Goal: Task Accomplishment & Management: Use online tool/utility

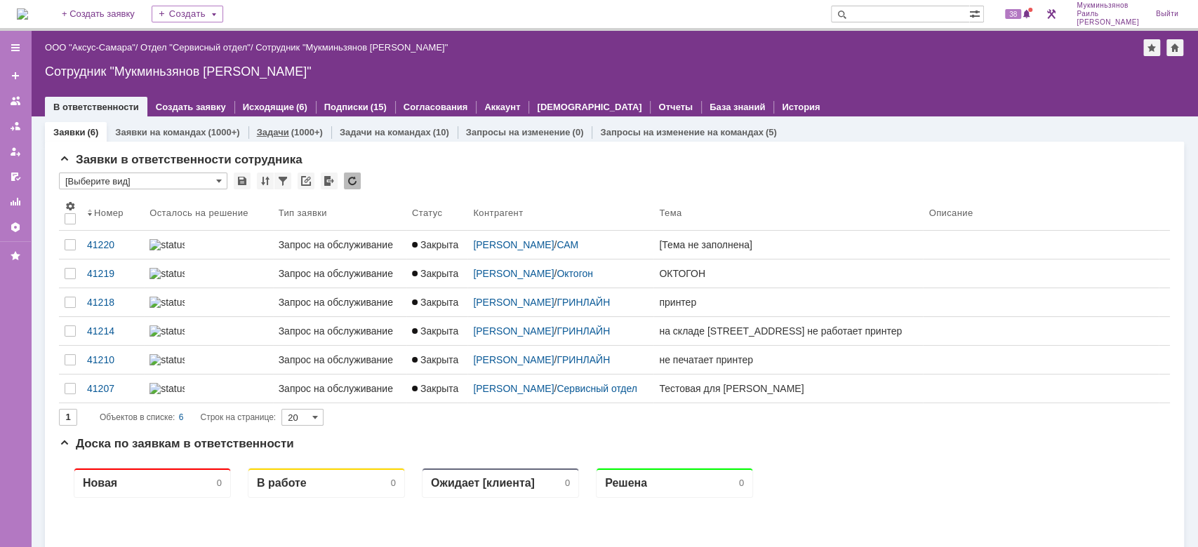
click at [282, 132] on link "Задачи" at bounding box center [273, 132] width 32 height 11
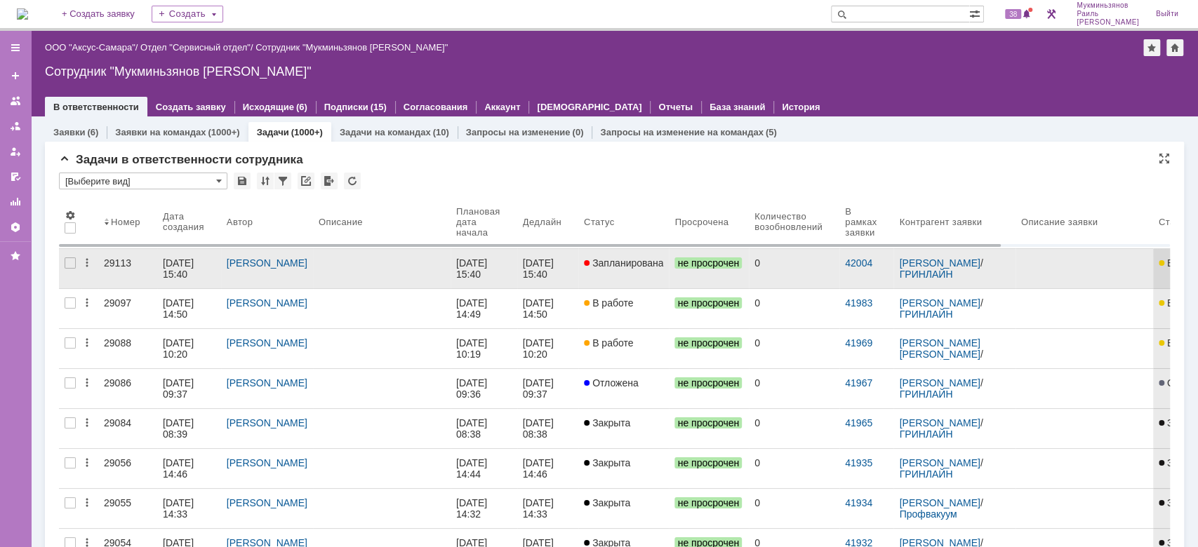
click at [517, 264] on link "[DATE] 15:40" at bounding box center [547, 268] width 61 height 39
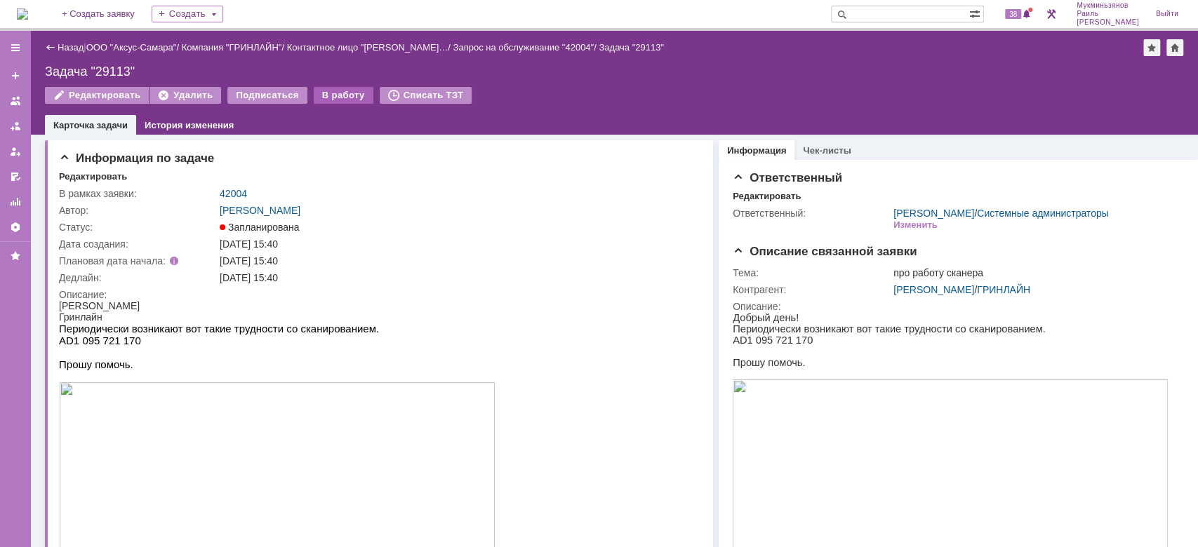
click at [314, 94] on div "В работу" at bounding box center [344, 95] width 60 height 17
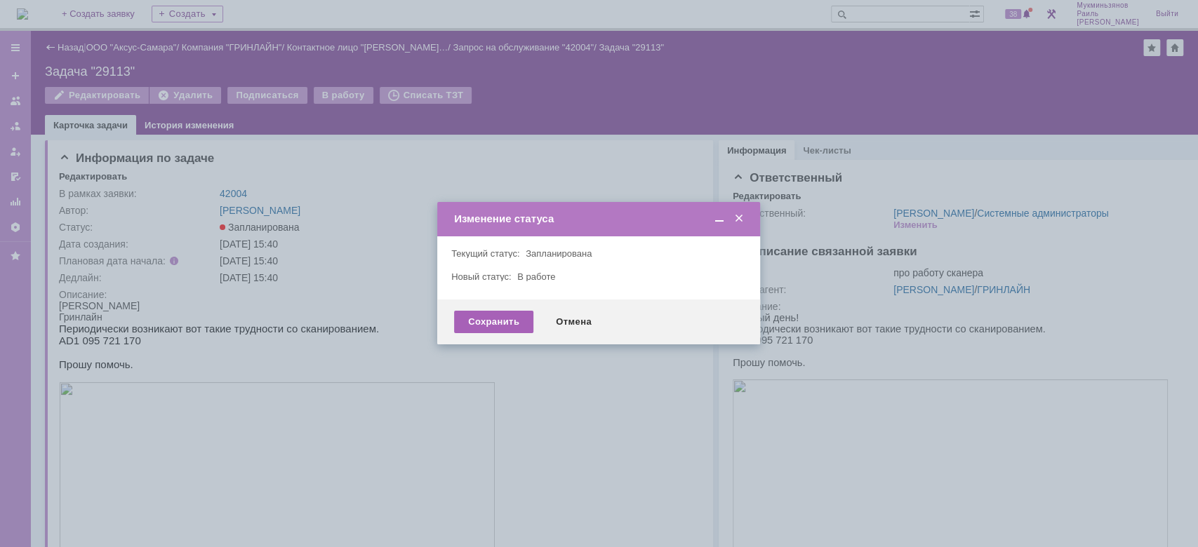
click at [485, 312] on div "Сохранить" at bounding box center [493, 322] width 79 height 22
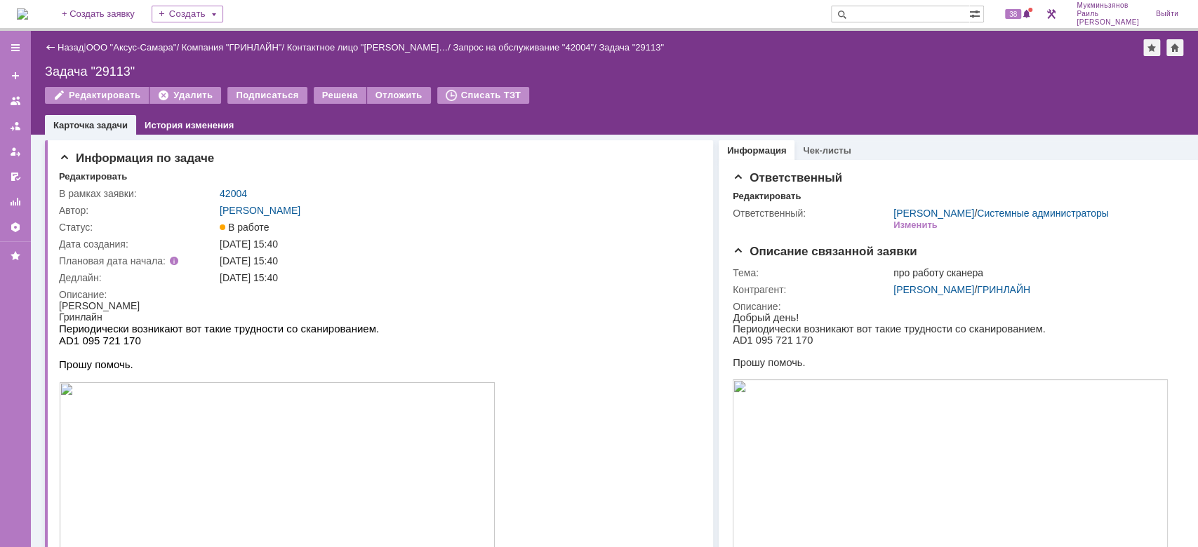
click at [25, 8] on img at bounding box center [22, 13] width 11 height 11
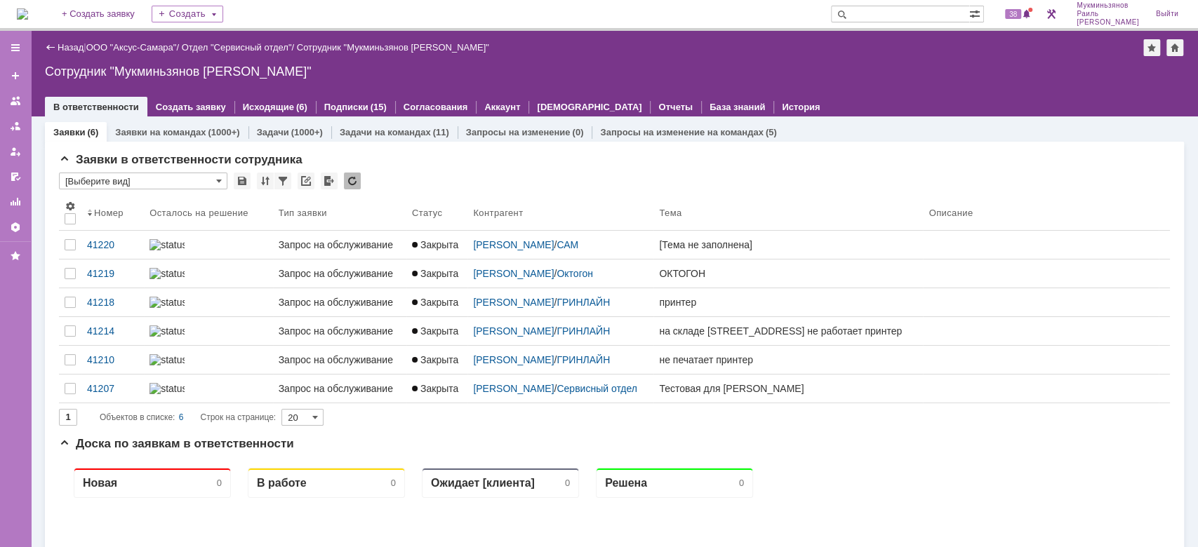
click at [298, 128] on div "(1000+)" at bounding box center [307, 132] width 32 height 11
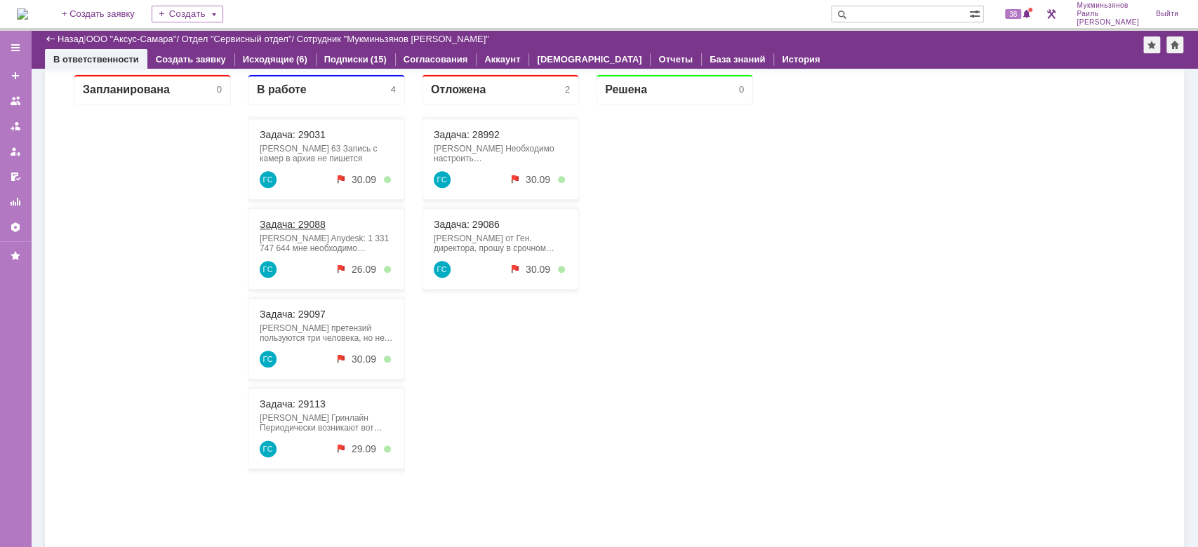
click at [313, 220] on link "Задача: 29088" at bounding box center [293, 224] width 66 height 11
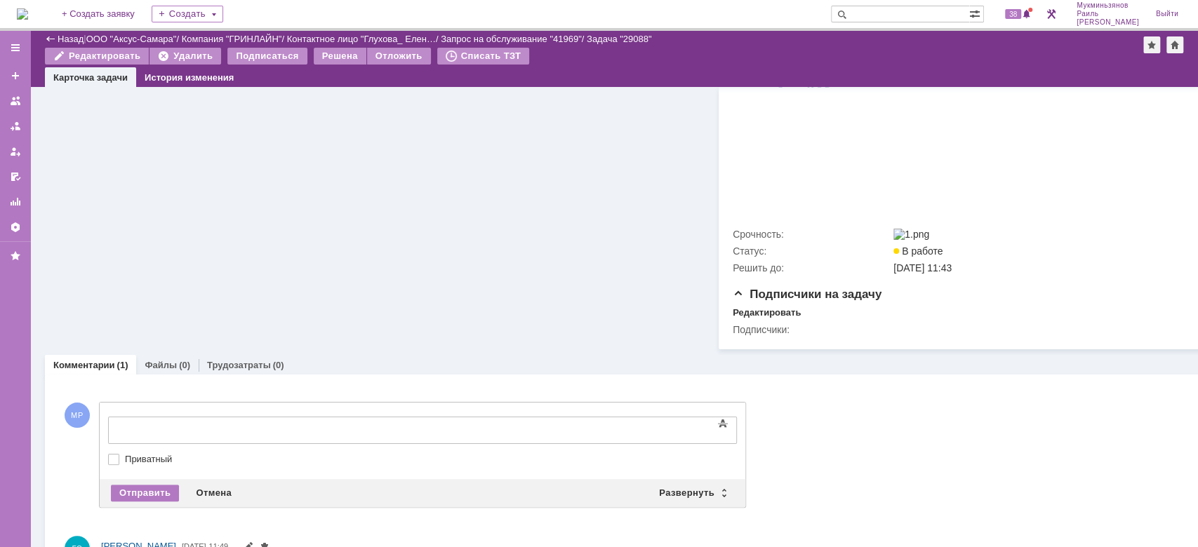
click at [304, 436] on body at bounding box center [222, 430] width 211 height 24
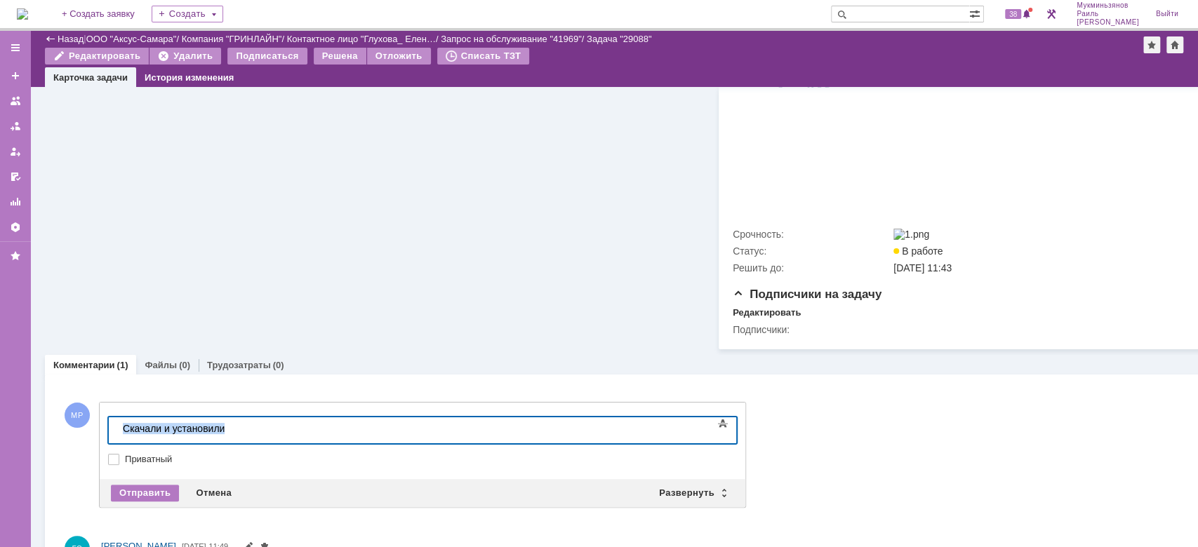
drag, startPoint x: 269, startPoint y: 428, endPoint x: 8, endPoint y: 436, distance: 260.5
click at [117, 436] on html "​Скачали и установили" at bounding box center [222, 430] width 211 height 24
copy div "​Скачали и установили"
click at [119, 496] on div "Отправить" at bounding box center [145, 493] width 68 height 17
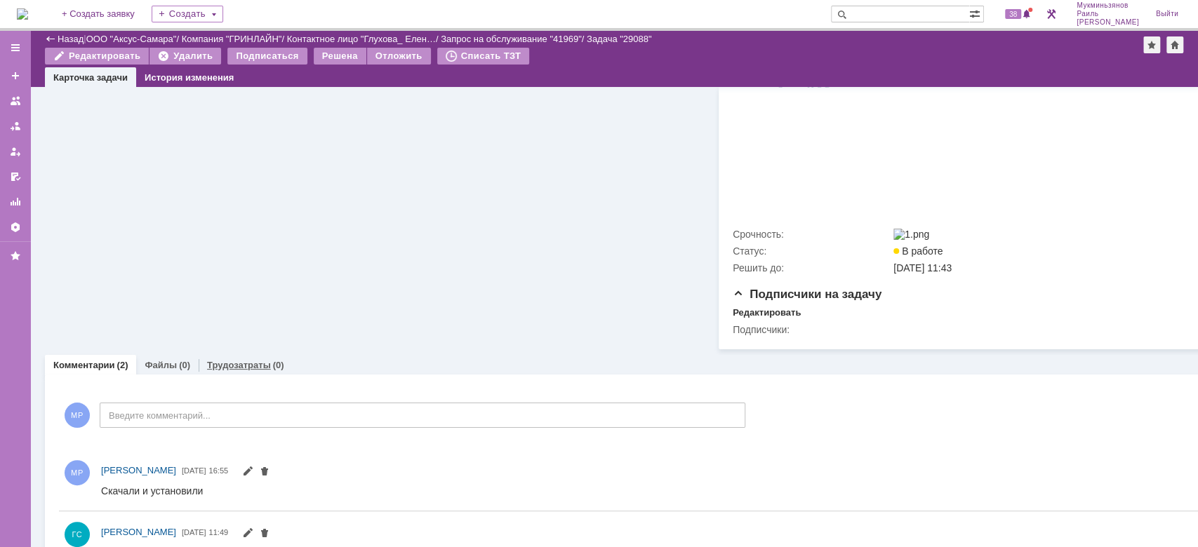
click at [245, 368] on link "Трудозатраты" at bounding box center [239, 365] width 64 height 11
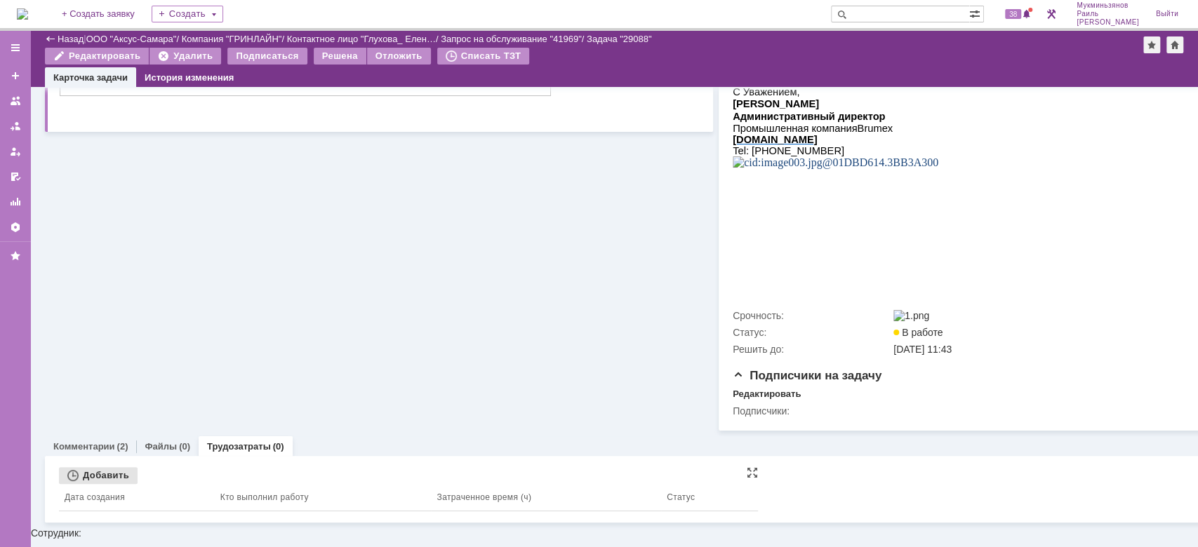
click at [92, 481] on div "Добавить" at bounding box center [98, 475] width 79 height 17
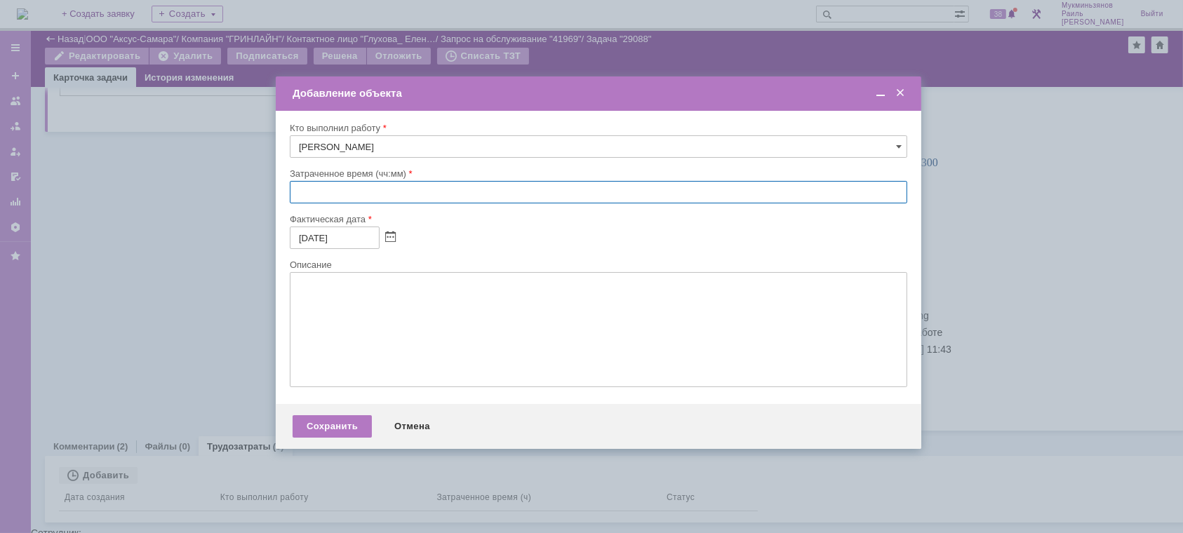
click at [366, 192] on input "text" at bounding box center [599, 192] width 618 height 22
type input "00:30"
drag, startPoint x: 380, startPoint y: 289, endPoint x: 380, endPoint y: 319, distance: 30.2
click at [380, 290] on textarea at bounding box center [599, 329] width 618 height 115
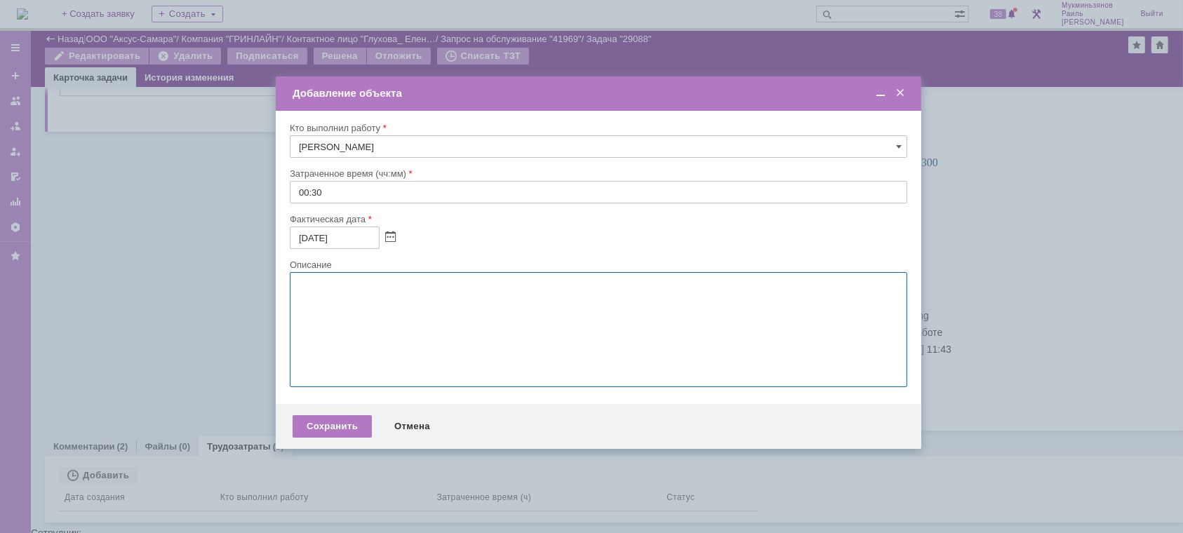
paste textarea "​Скачали и установили"
type textarea "​Скачали и установили"
click at [340, 427] on div "Сохранить" at bounding box center [332, 426] width 79 height 22
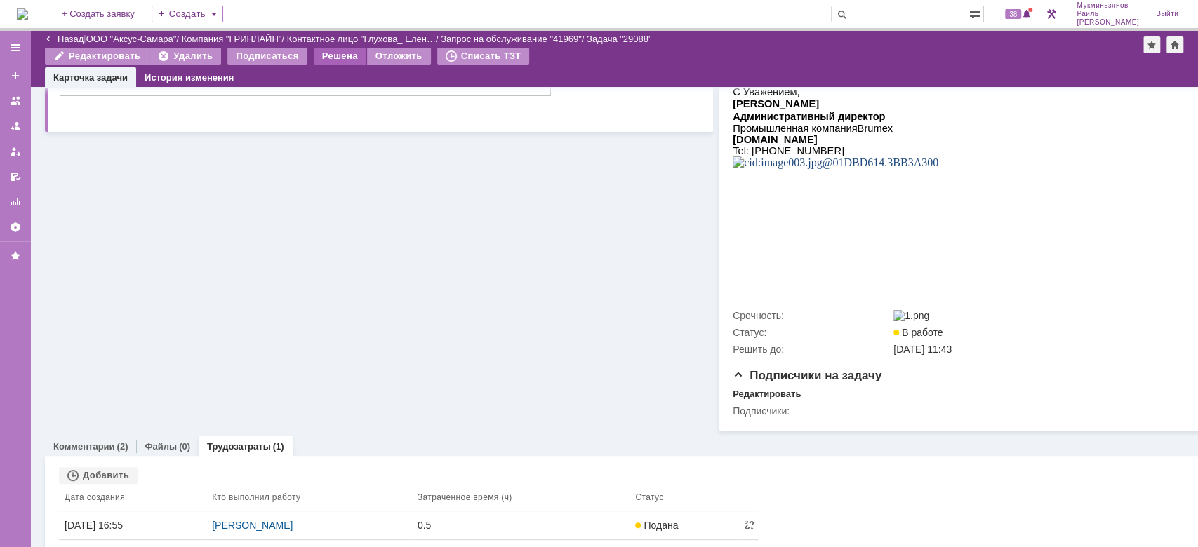
click at [314, 58] on div "Решена" at bounding box center [340, 56] width 53 height 17
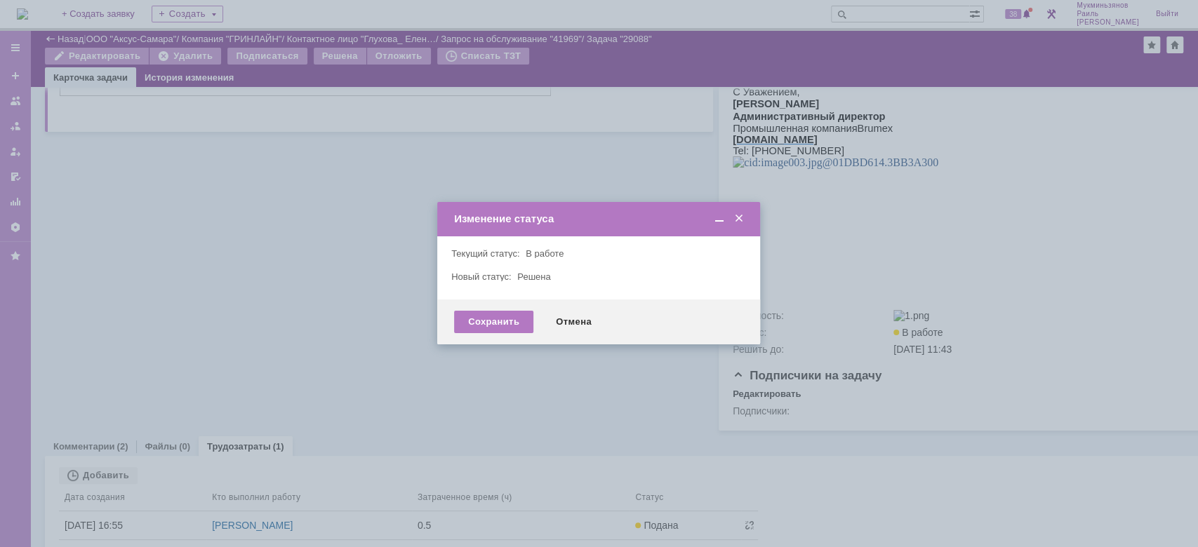
drag, startPoint x: 501, startPoint y: 324, endPoint x: 309, endPoint y: 444, distance: 226.7
click at [500, 324] on div "Сохранить" at bounding box center [493, 322] width 79 height 22
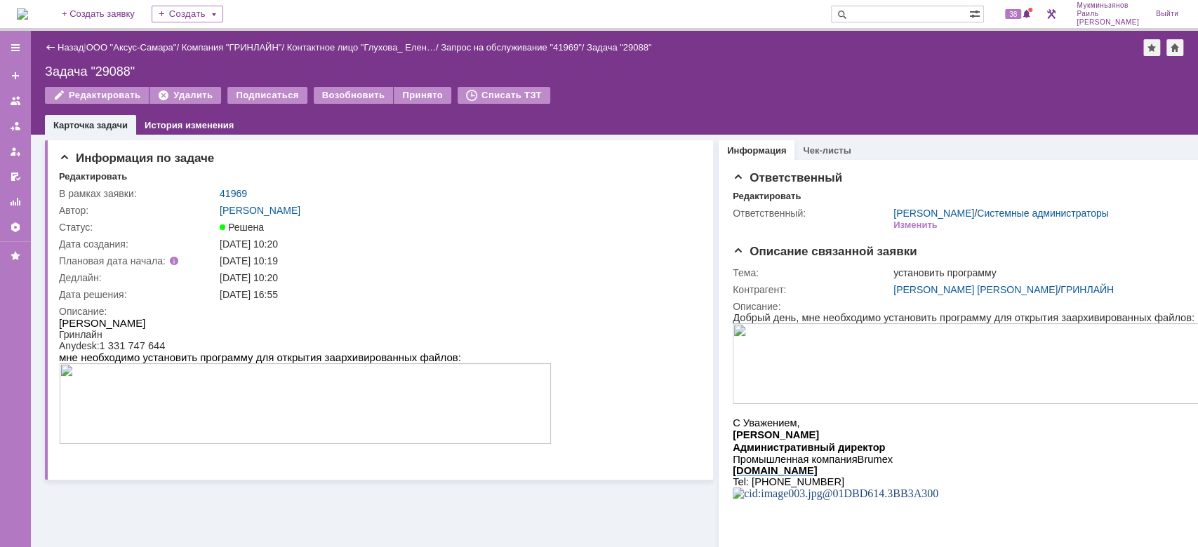
click at [28, 9] on img at bounding box center [22, 13] width 11 height 11
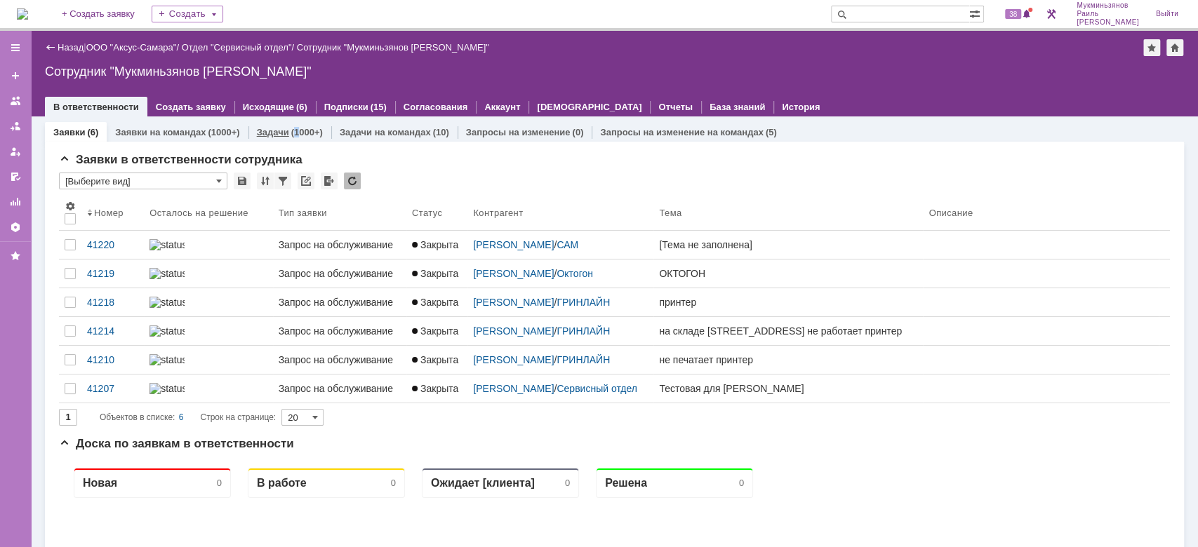
click at [292, 132] on div "(1000+)" at bounding box center [307, 132] width 32 height 11
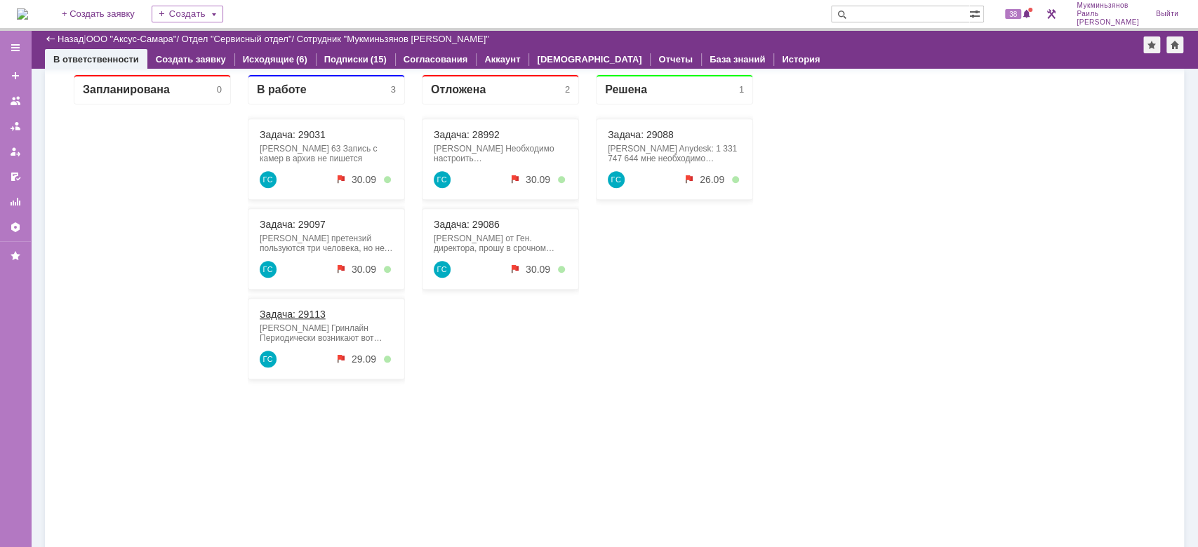
click at [302, 319] on link "Задача: 29113" at bounding box center [293, 314] width 66 height 11
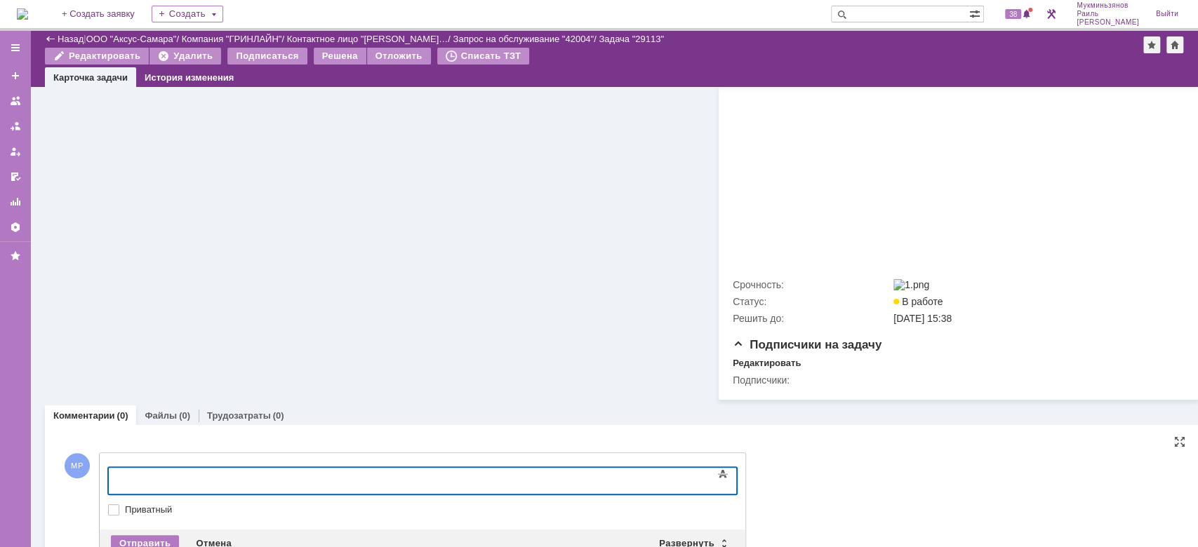
click at [322, 481] on div at bounding box center [222, 479] width 199 height 11
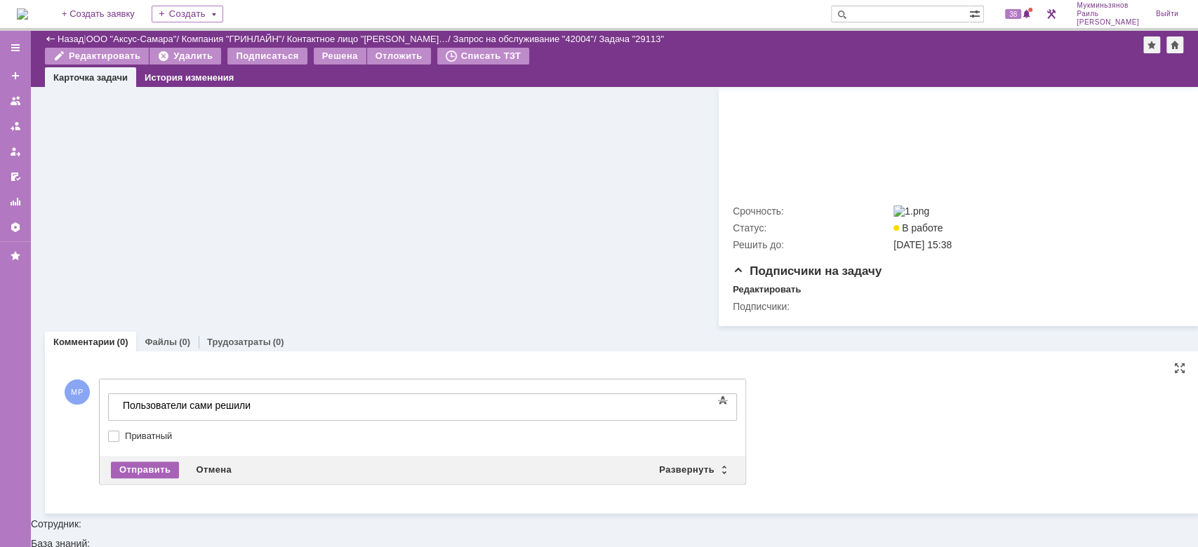
click at [164, 479] on div "Отправить" at bounding box center [145, 470] width 68 height 17
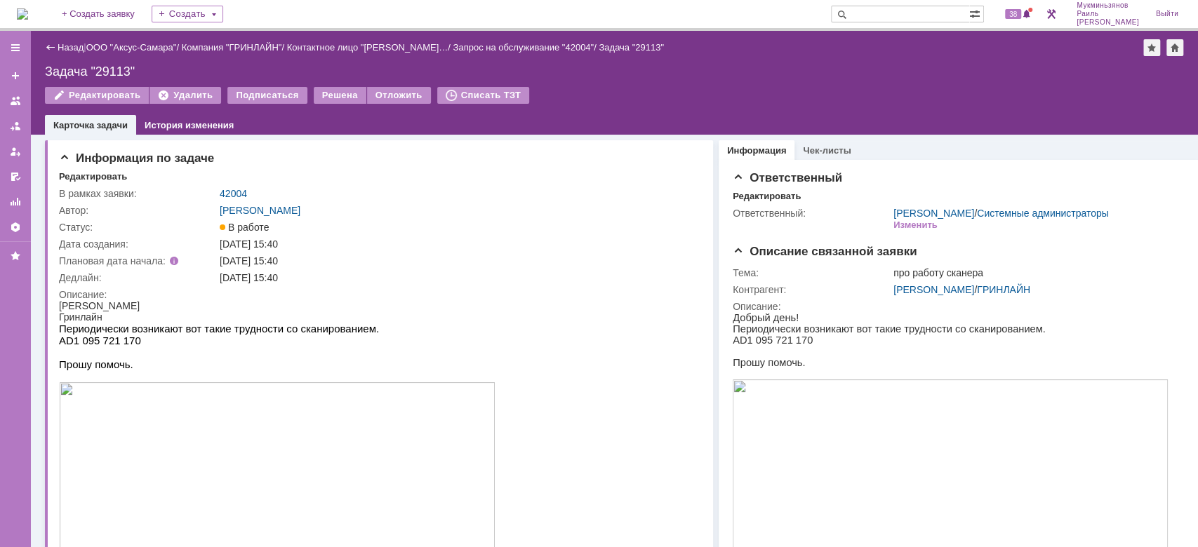
click at [318, 81] on div "Назад | ООО "Аксус-Самара" / Компания "ГРИНЛАЙН" / Контактное лицо "[PERSON_NAM…" at bounding box center [614, 83] width 1167 height 104
click at [319, 91] on div "Решена" at bounding box center [340, 95] width 53 height 17
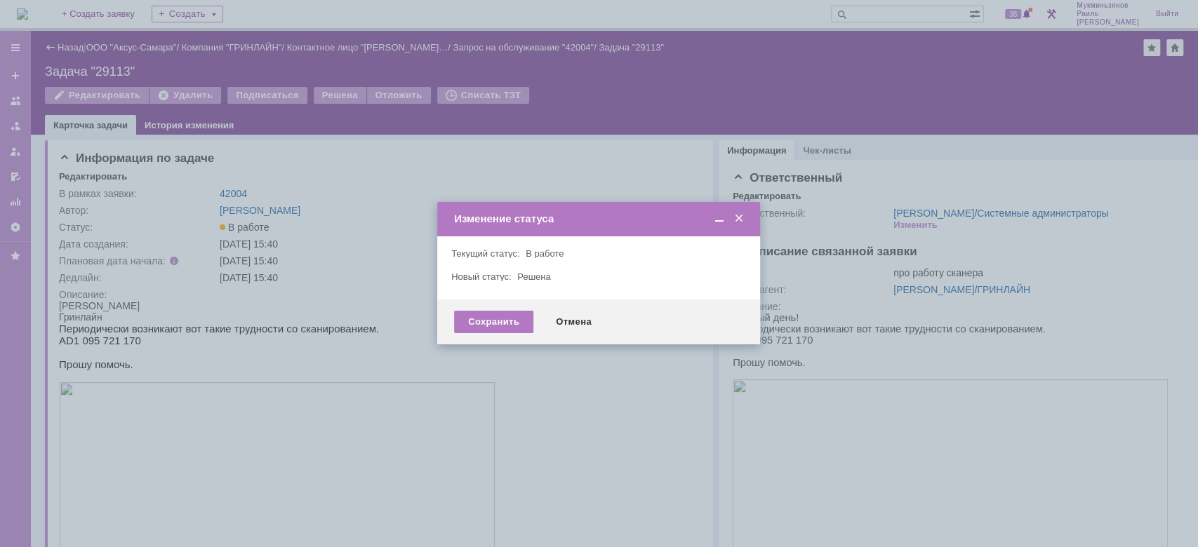
click at [483, 333] on div "Сохранить Отмена" at bounding box center [598, 322] width 323 height 45
click at [485, 319] on div "Сохранить" at bounding box center [493, 322] width 79 height 22
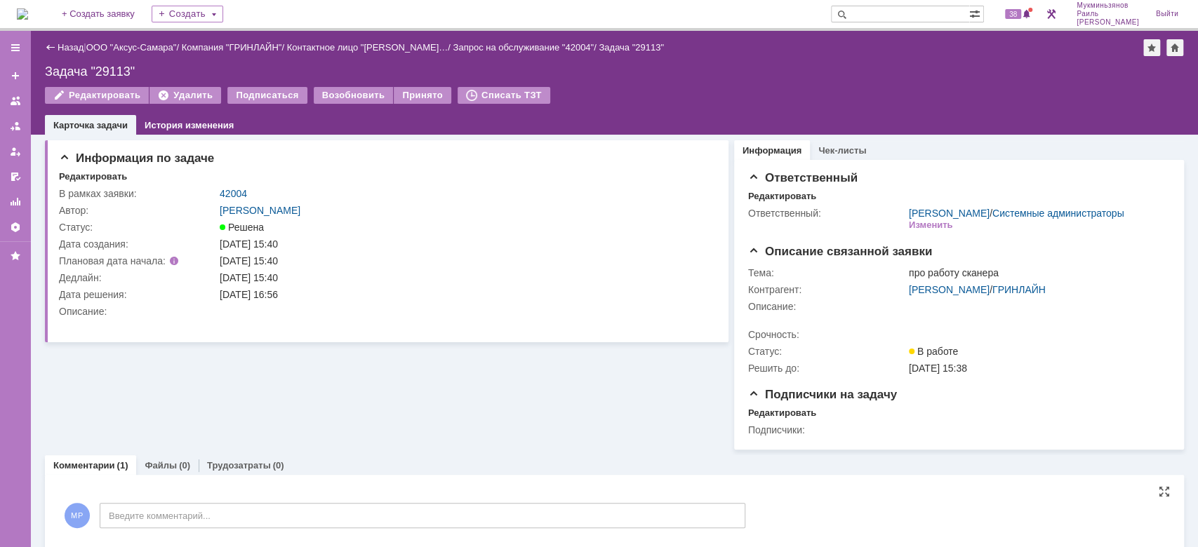
click at [27, 11] on img at bounding box center [22, 13] width 11 height 11
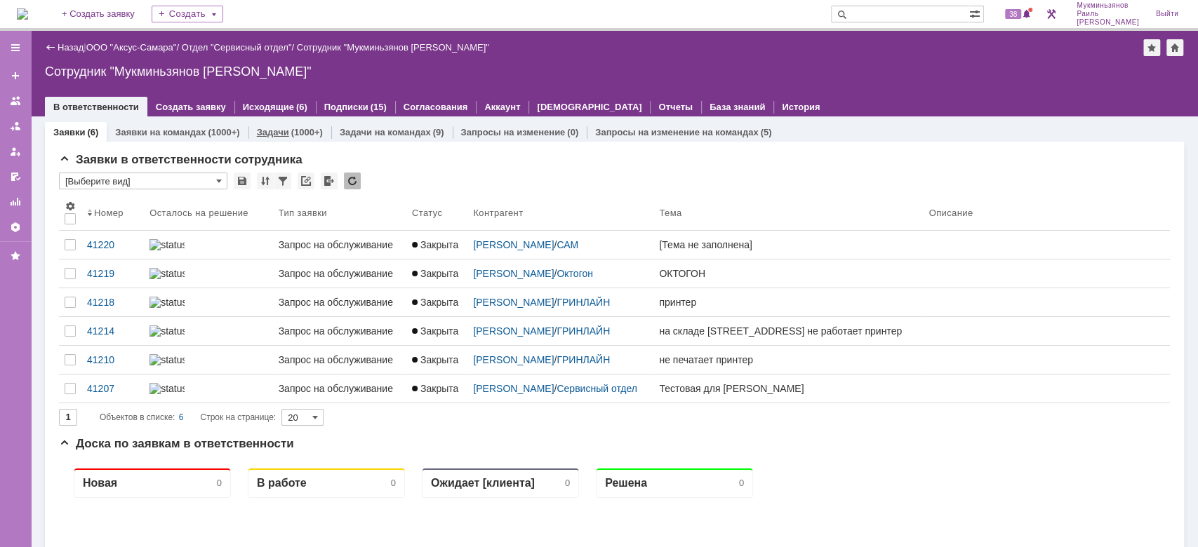
click at [267, 127] on link "Задачи" at bounding box center [273, 132] width 32 height 11
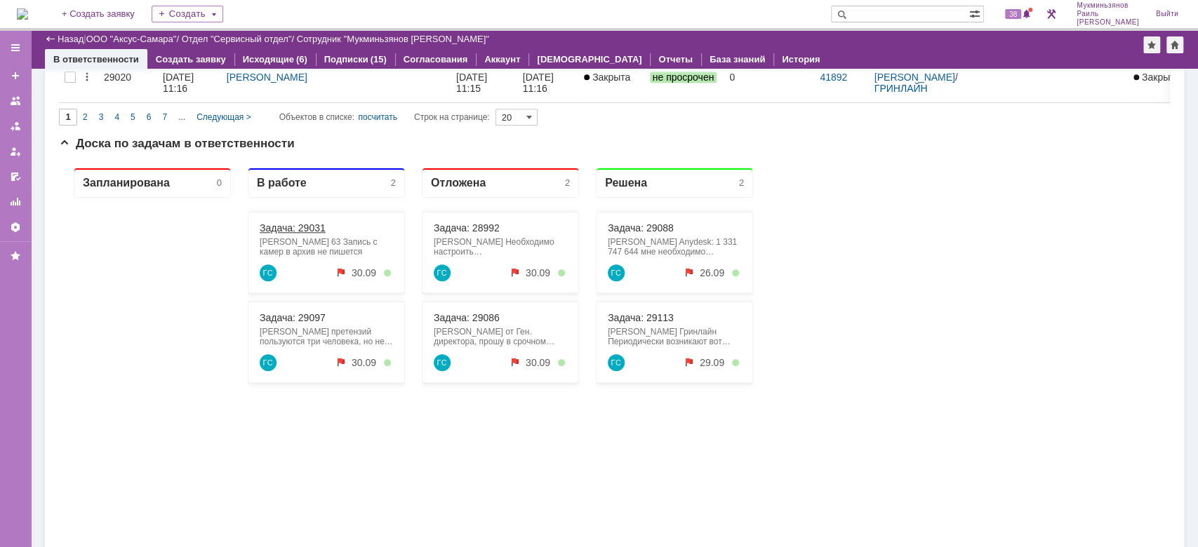
click at [289, 232] on link "Задача: 29031" at bounding box center [293, 227] width 66 height 11
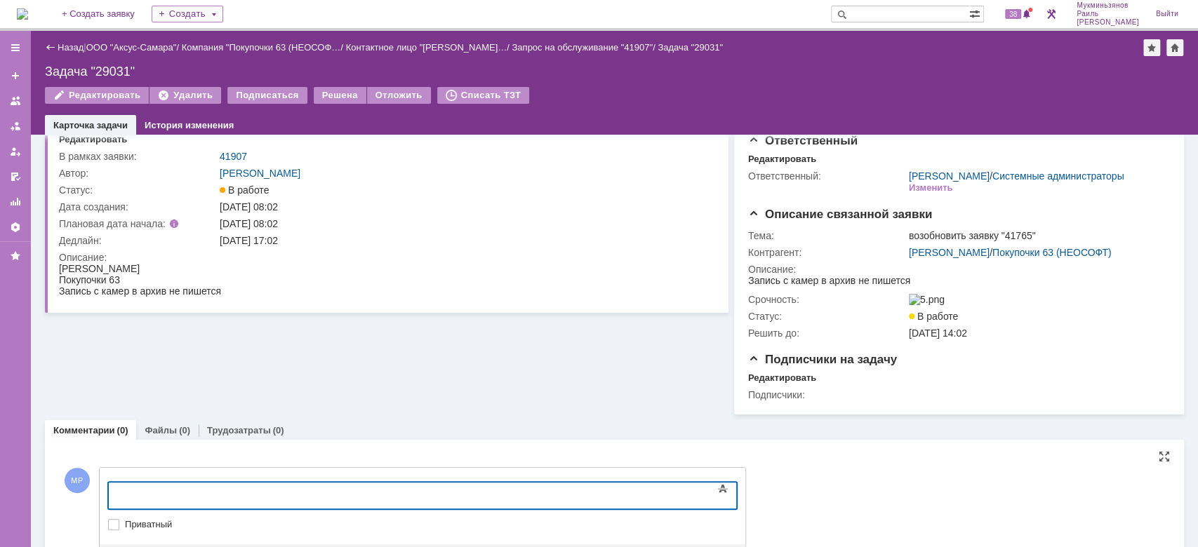
click at [267, 495] on div at bounding box center [222, 493] width 199 height 11
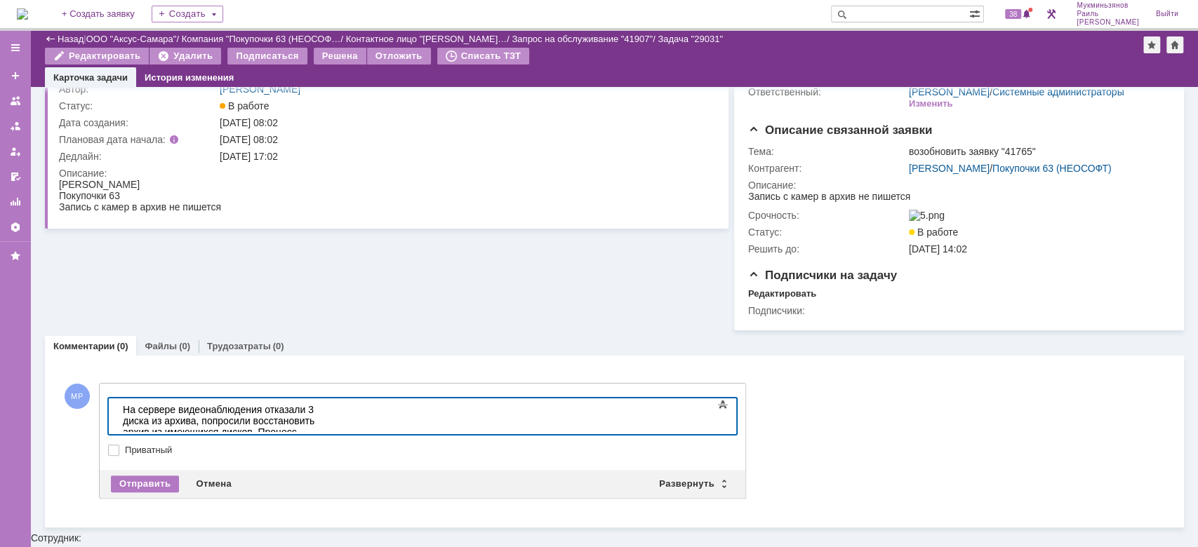
scroll to position [73, 0]
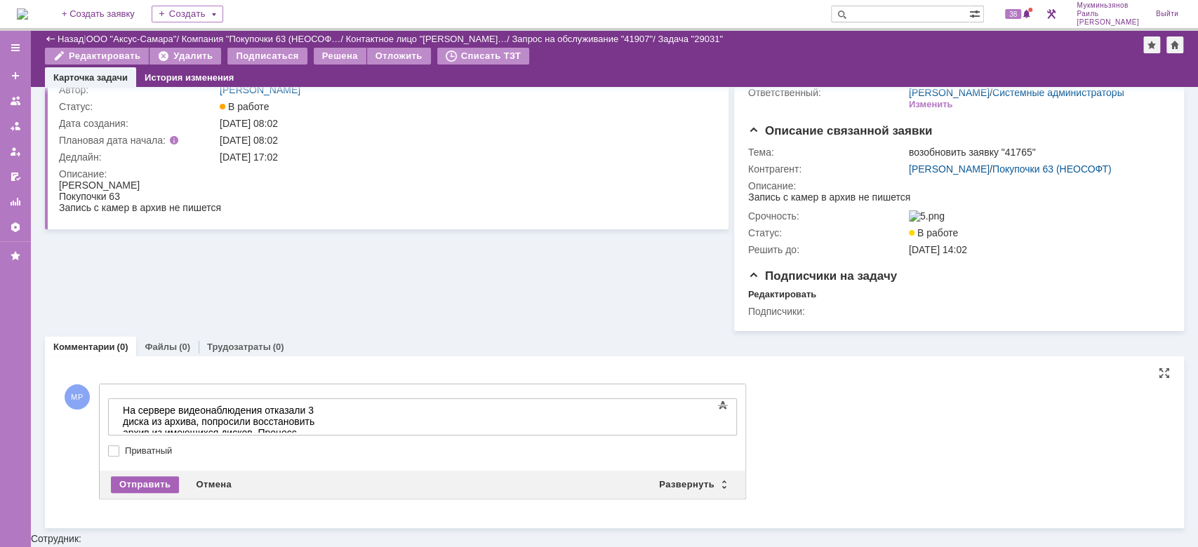
click at [140, 493] on div "Отправить" at bounding box center [145, 485] width 68 height 17
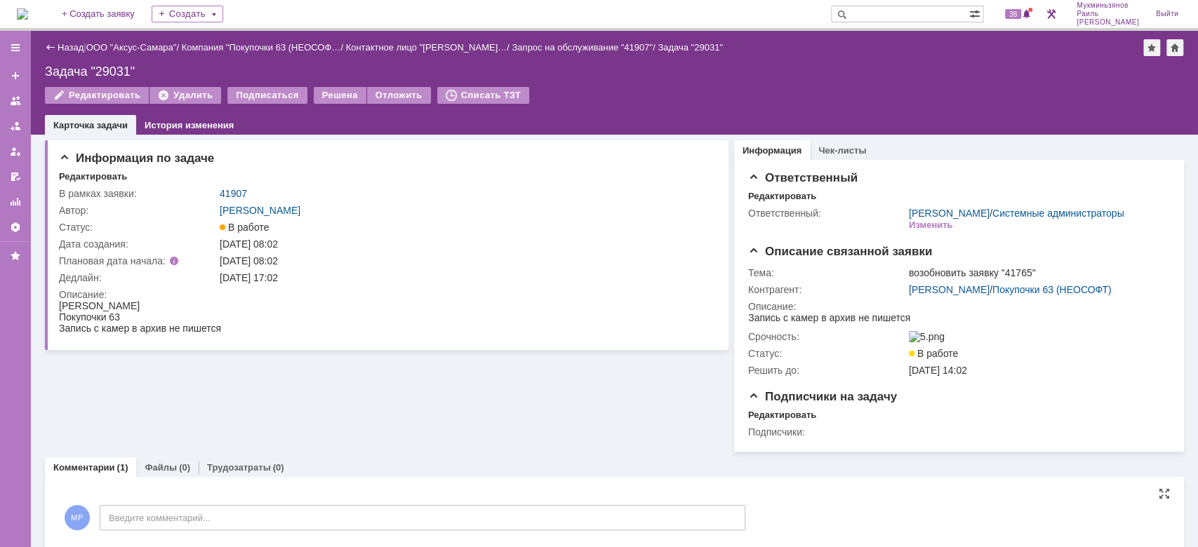
scroll to position [0, 0]
click at [58, 21] on div "На домашнюю + Создать заявку Создать 38 Мукминьзянов [PERSON_NAME]" at bounding box center [599, 15] width 1198 height 31
click at [28, 14] on img at bounding box center [22, 13] width 11 height 11
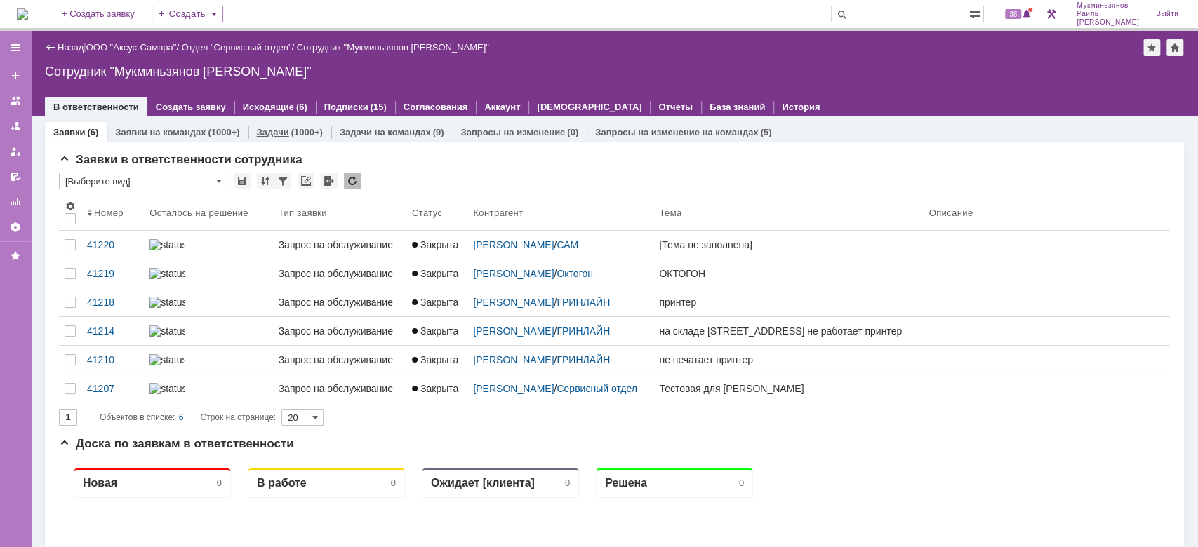
click at [284, 127] on link "Задачи" at bounding box center [273, 132] width 32 height 11
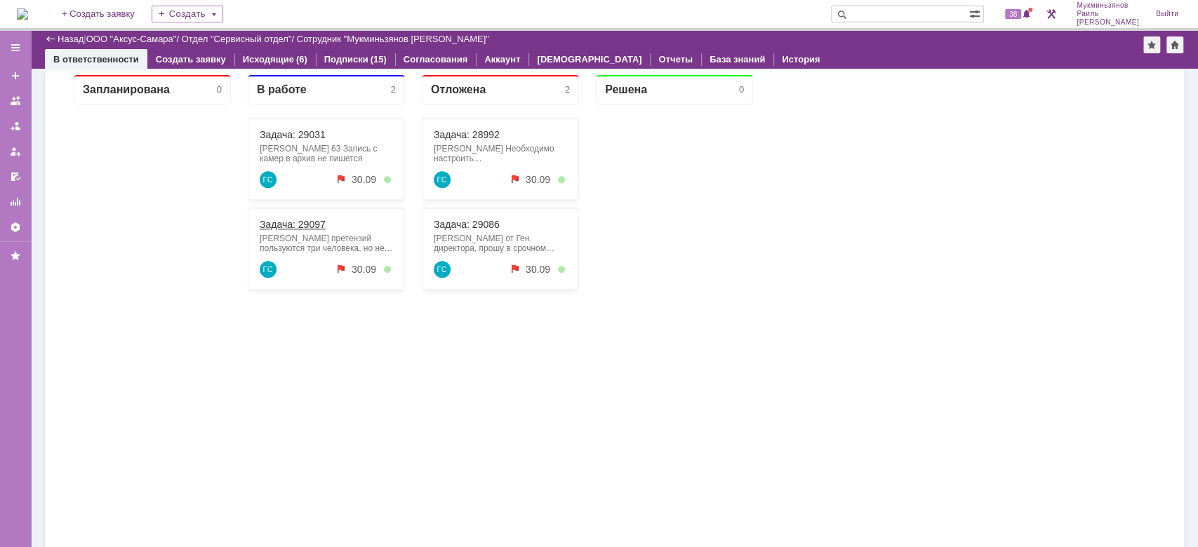
click at [289, 222] on link "Задача: 29097" at bounding box center [293, 224] width 66 height 11
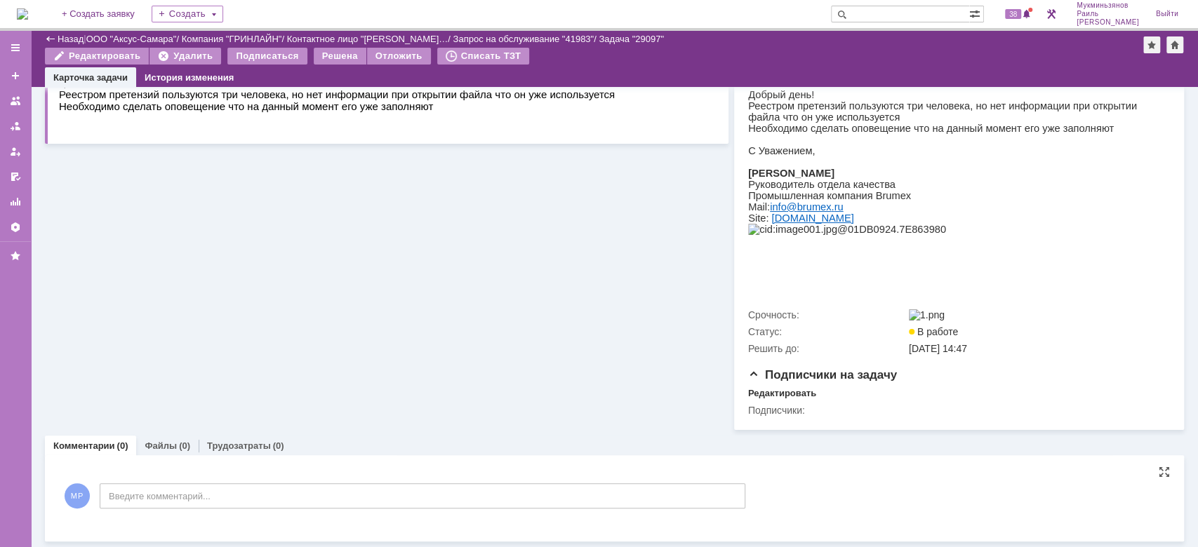
scroll to position [202, 0]
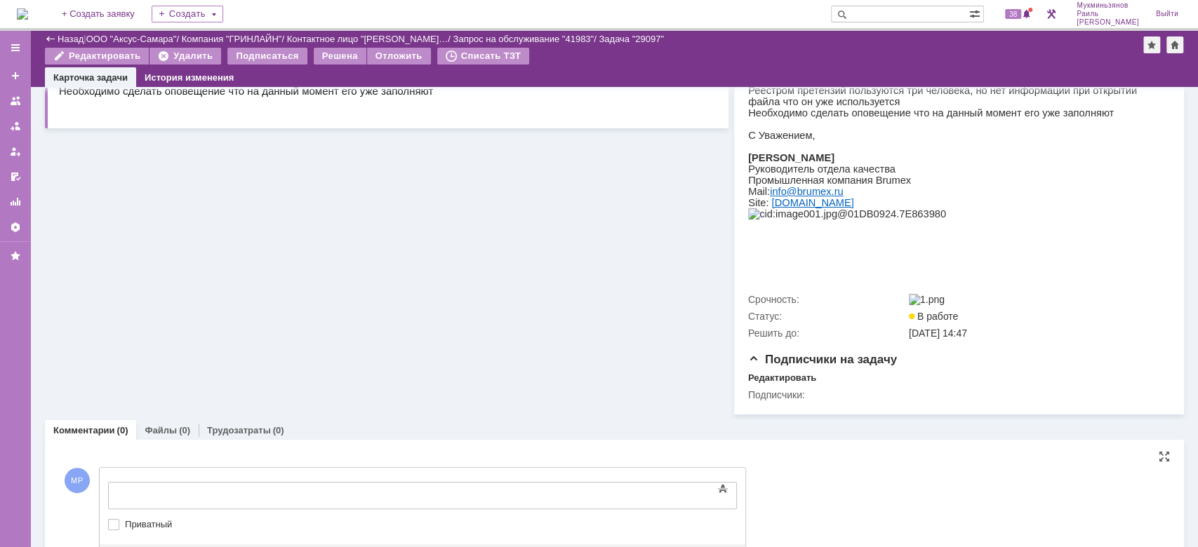
click at [328, 485] on body at bounding box center [222, 495] width 211 height 24
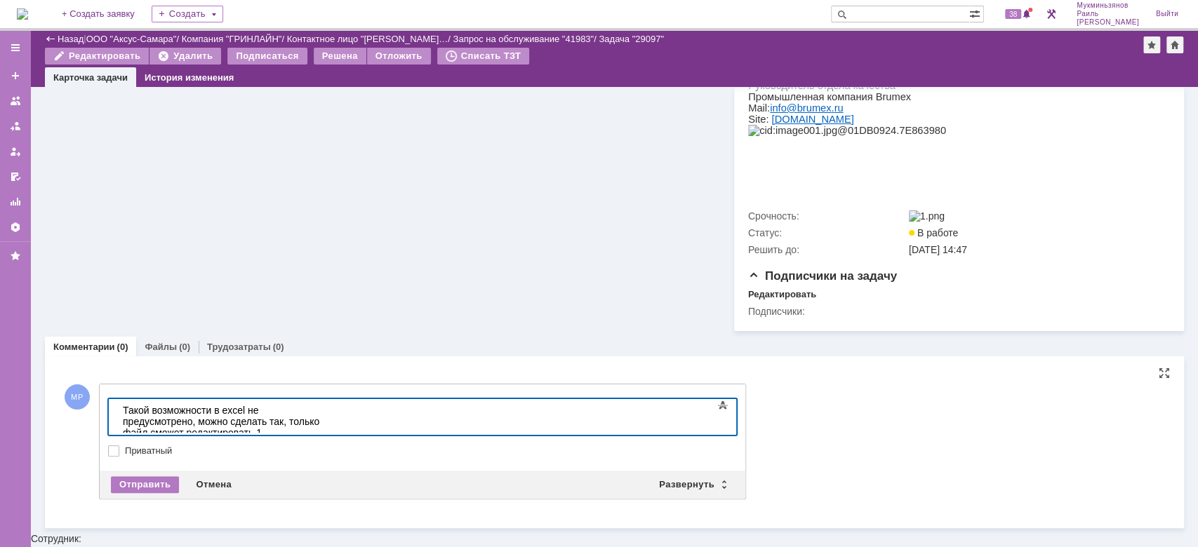
click at [145, 499] on div "Отправить Отмена Развернуть Свернуть" at bounding box center [423, 485] width 646 height 28
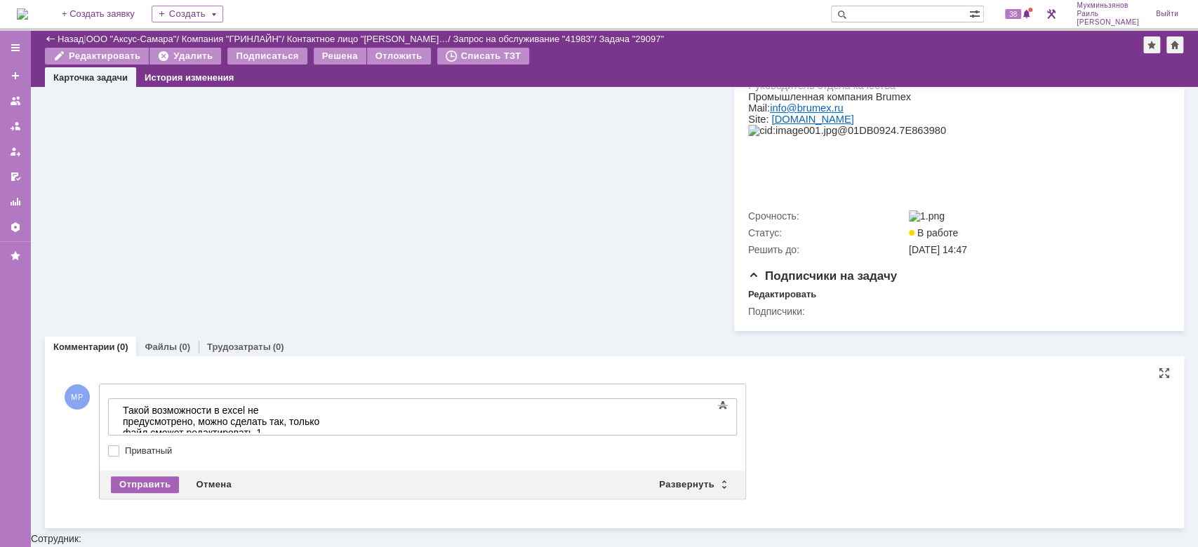
click at [142, 493] on div "Отправить" at bounding box center [145, 485] width 68 height 17
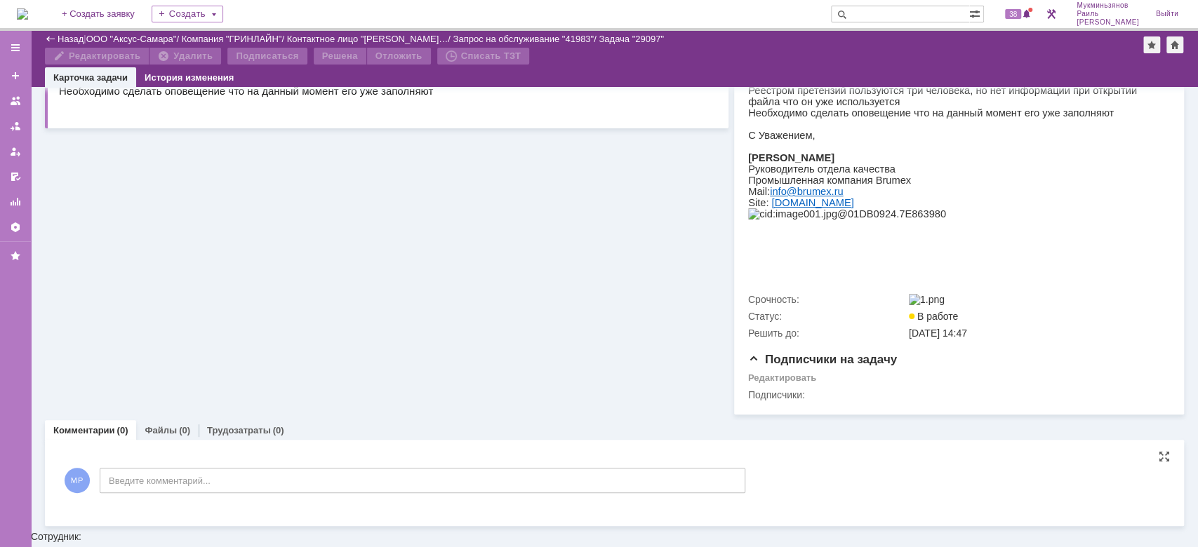
scroll to position [258, 0]
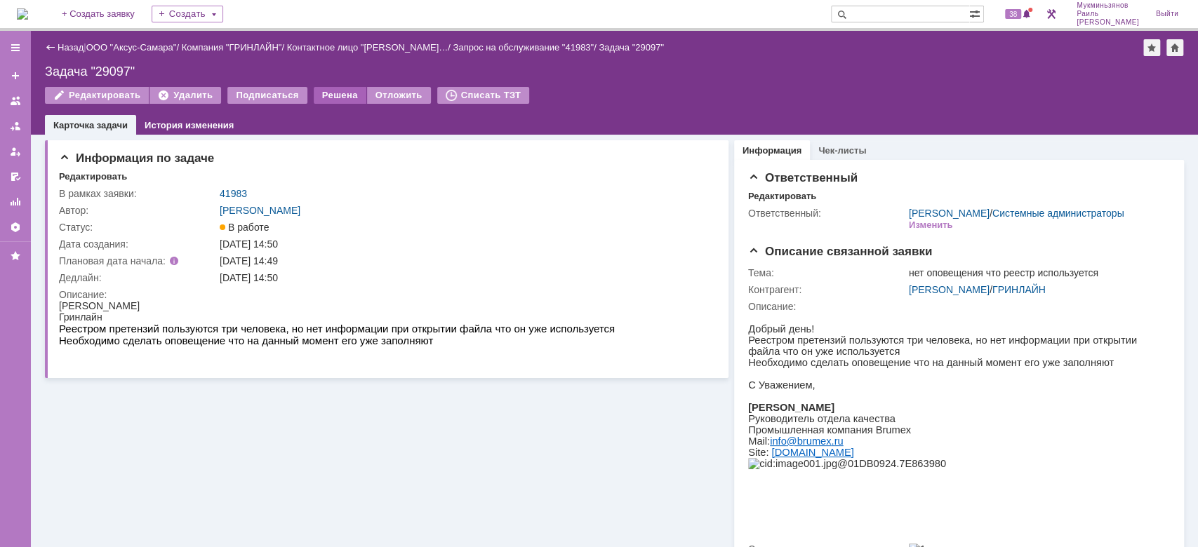
click at [314, 102] on div "Решена" at bounding box center [340, 95] width 53 height 17
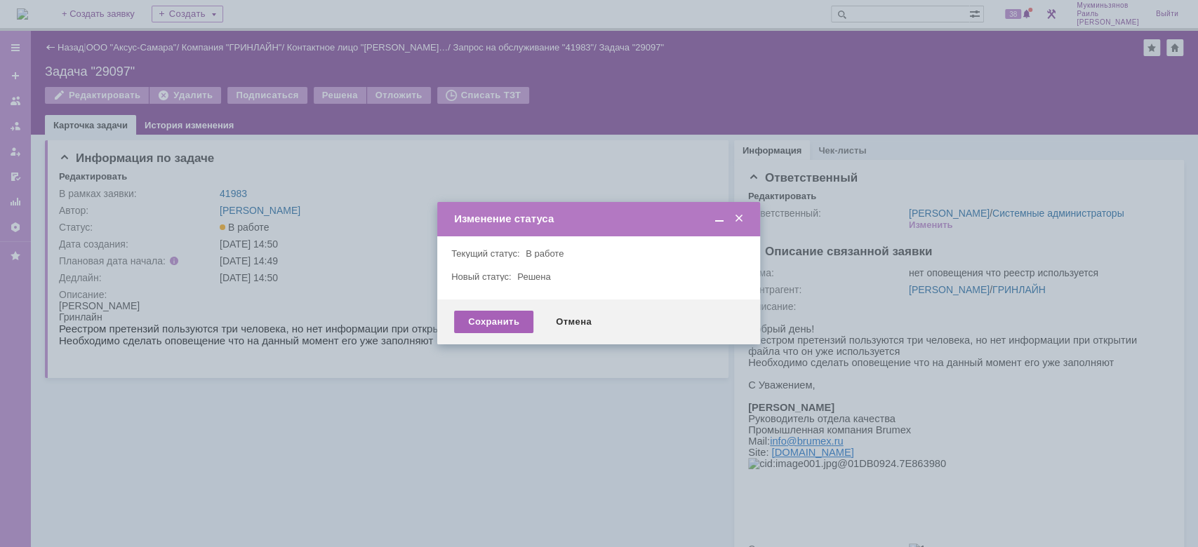
click at [486, 319] on div "Сохранить" at bounding box center [493, 322] width 79 height 22
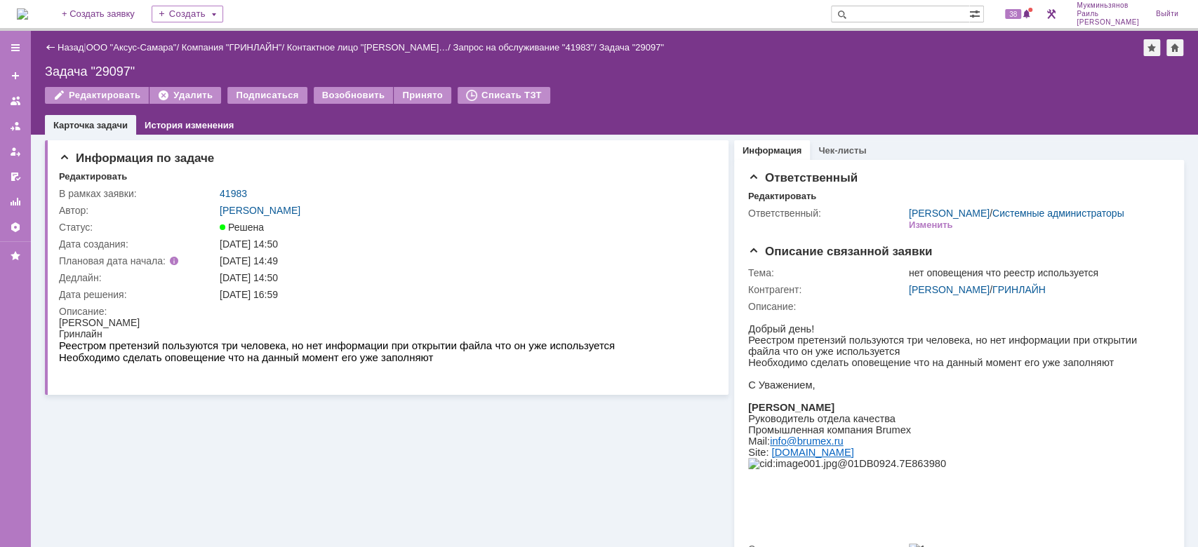
click at [23, 15] on img at bounding box center [22, 13] width 11 height 11
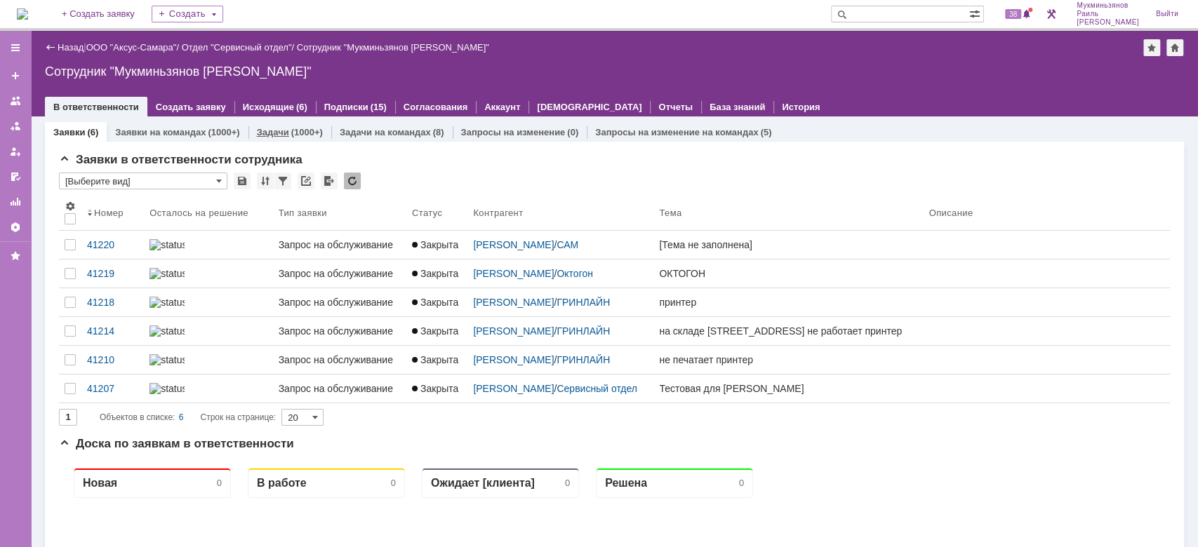
click at [285, 132] on link "Задачи" at bounding box center [273, 132] width 32 height 11
